Goal: Obtain resource: Obtain resource

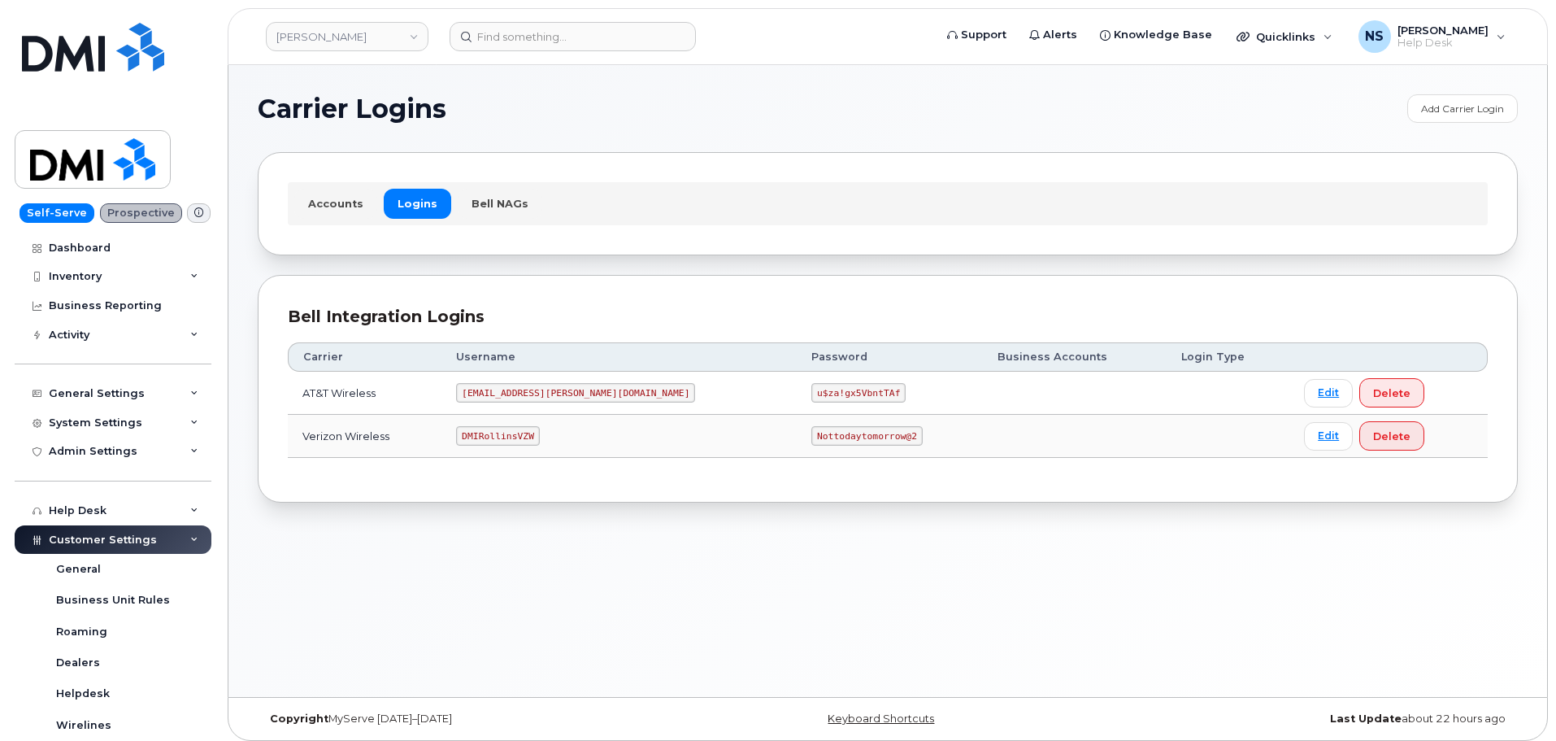
click at [522, 430] on code "DMIRollinsVZW" at bounding box center [497, 436] width 83 height 20
click at [522, 429] on code "DMIRollinsVZW" at bounding box center [497, 436] width 83 height 20
click at [525, 428] on code "DMIRollinsVZW" at bounding box center [497, 436] width 83 height 20
copy code "DMIRollinsVZW"
click at [812, 432] on code "Nottodaytomorrow@2" at bounding box center [867, 436] width 111 height 20
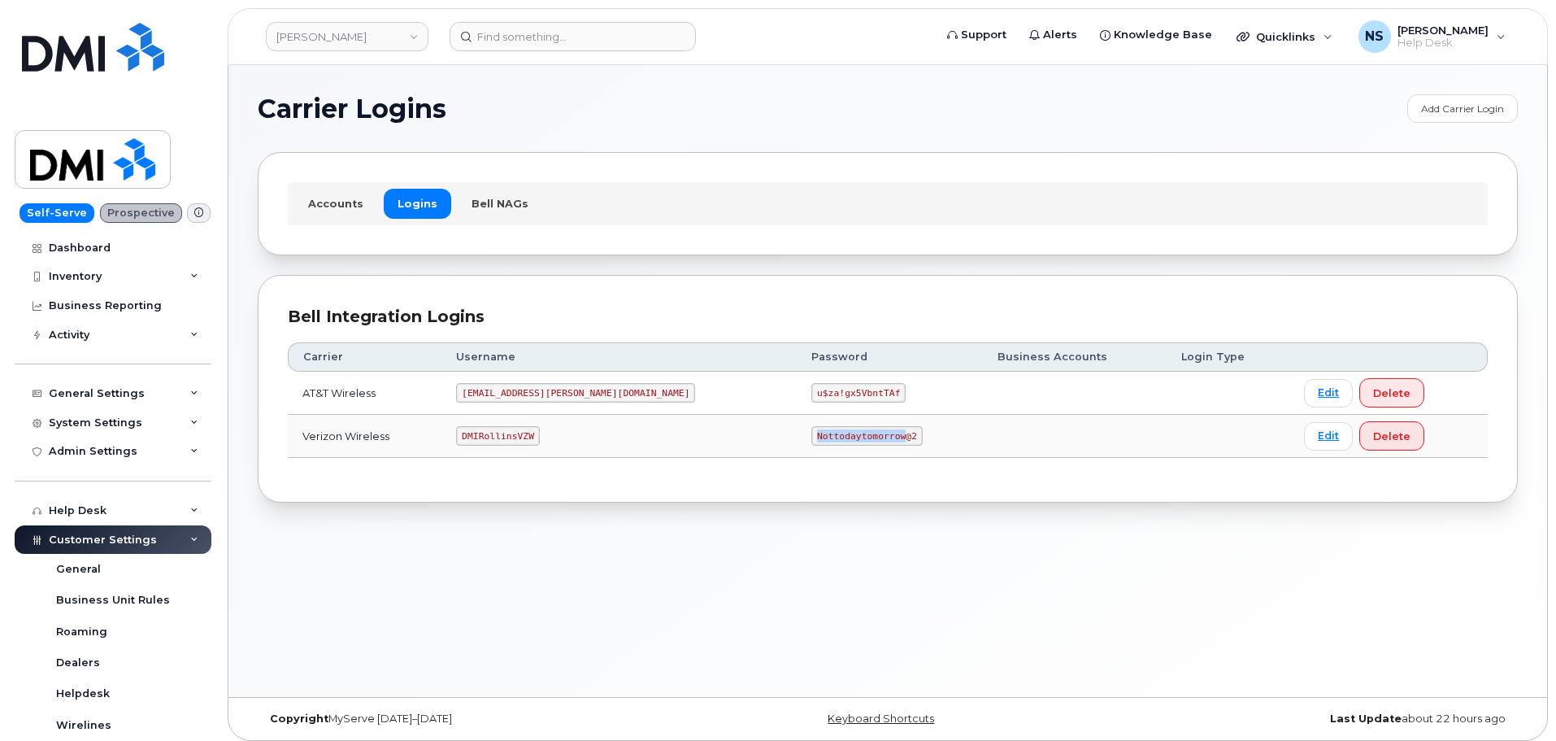
click at [812, 432] on code "Nottodaytomorrow@2" at bounding box center [867, 436] width 111 height 20
drag, startPoint x: 760, startPoint y: 432, endPoint x: 752, endPoint y: 414, distance: 19.3
click at [812, 433] on code "Nottodaytomorrow@2" at bounding box center [867, 436] width 111 height 20
copy code "Nottodaytomorrow@2"
